Goal: Transaction & Acquisition: Purchase product/service

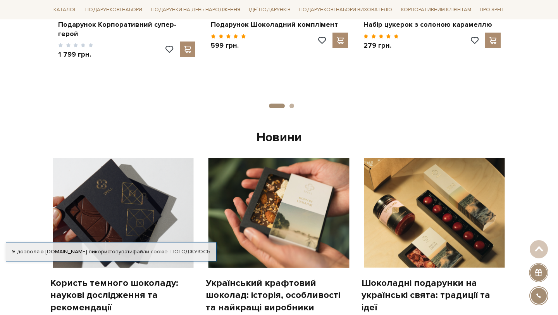
scroll to position [542, 0]
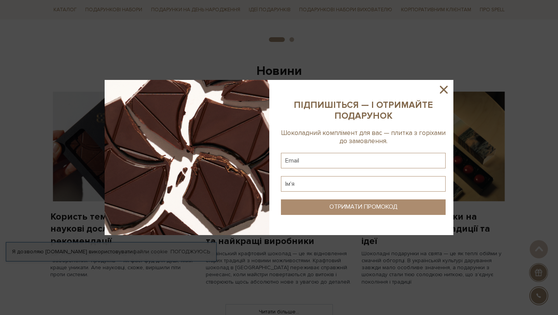
click at [441, 91] on icon at bounding box center [444, 90] width 8 height 8
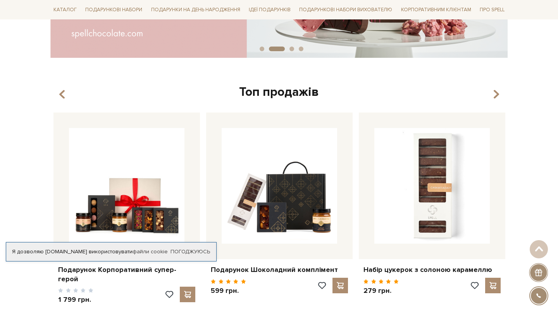
scroll to position [0, 0]
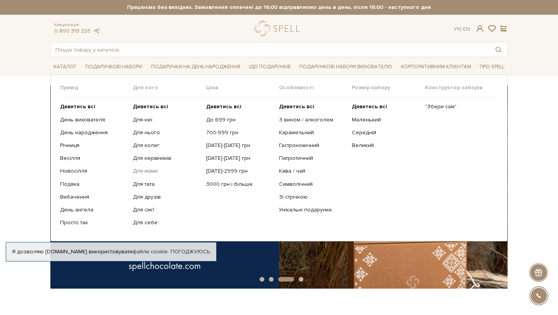
click at [137, 170] on link "Для мами" at bounding box center [166, 170] width 67 height 7
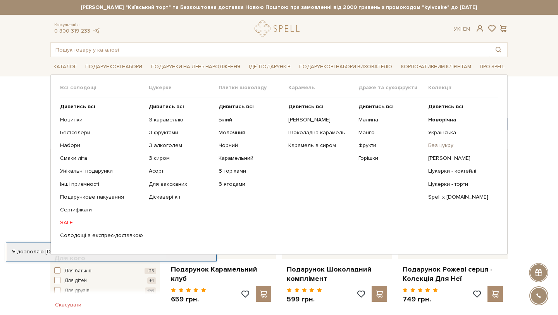
click at [445, 147] on link "Без цукру" at bounding box center [460, 145] width 64 height 7
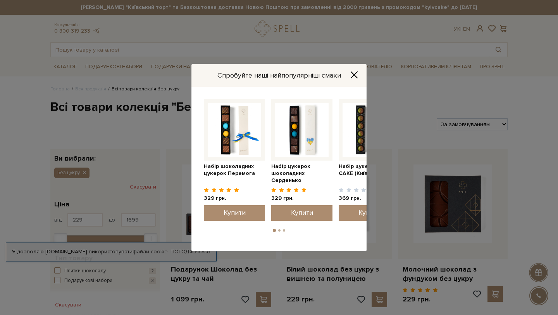
click at [357, 72] on icon "Close" at bounding box center [354, 75] width 8 height 8
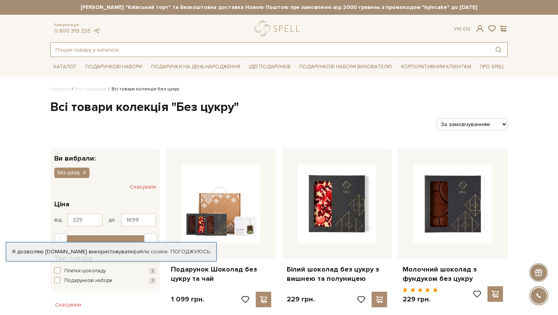
click at [281, 48] on input "text" at bounding box center [270, 50] width 439 height 14
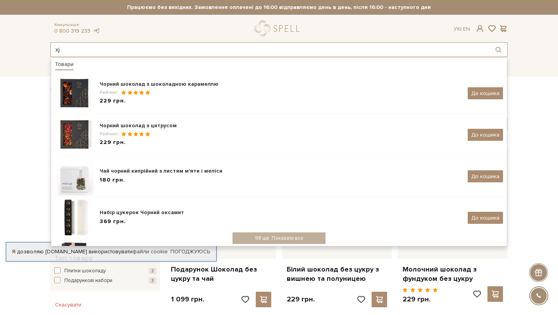
type input "x"
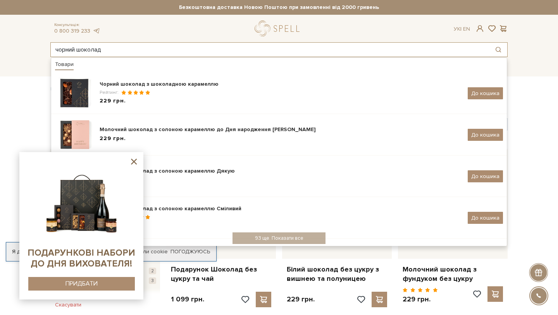
type input "чорний шоколад"
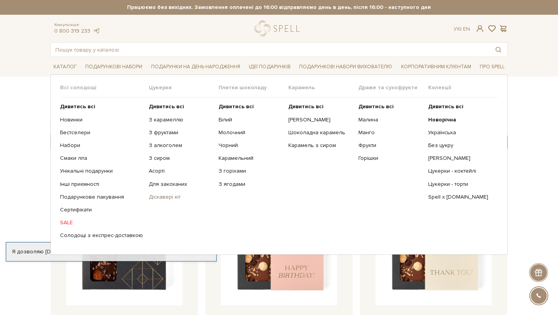
click at [163, 198] on link "Діскавері кіт" at bounding box center [181, 196] width 64 height 7
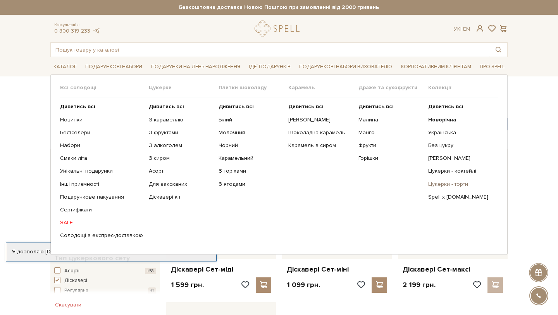
click at [447, 185] on link "Цукерки - торти" at bounding box center [460, 184] width 64 height 7
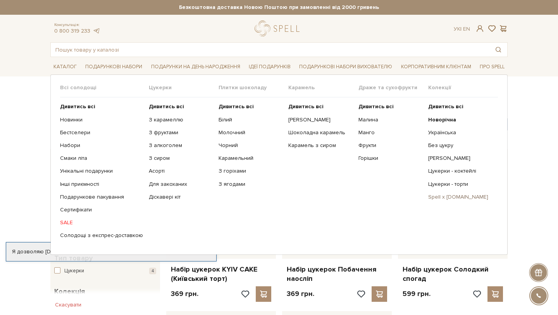
click at [437, 197] on link "Spell x [DOMAIN_NAME]" at bounding box center [460, 196] width 64 height 7
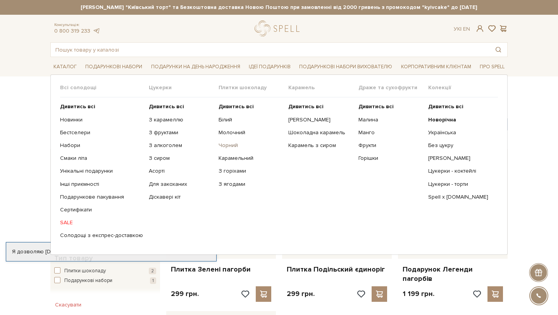
click at [226, 144] on link "Чорний" at bounding box center [251, 145] width 64 height 7
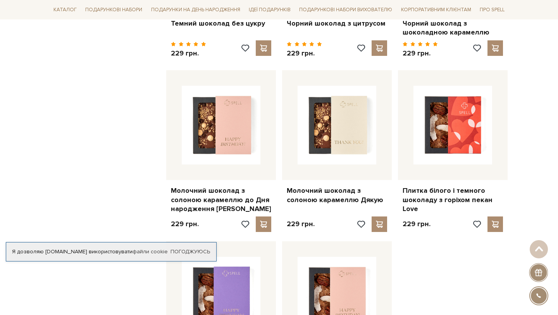
scroll to position [640, 0]
